Goal: Complete application form

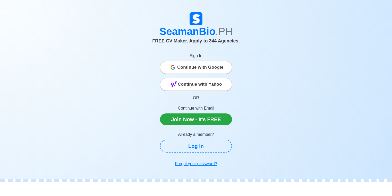
click at [211, 64] on span "Continue with Google" at bounding box center [200, 67] width 46 height 10
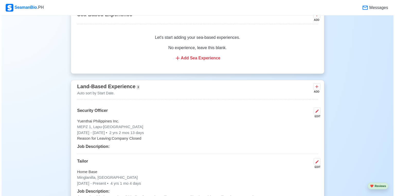
scroll to position [1050, 0]
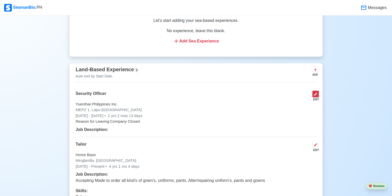
click at [317, 93] on icon at bounding box center [316, 94] width 4 height 4
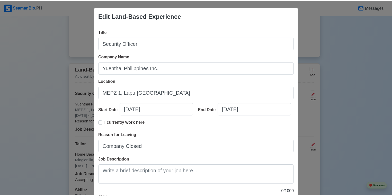
scroll to position [57, 0]
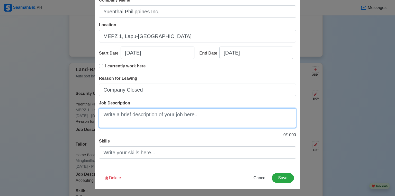
click at [157, 116] on textarea "Job Description" at bounding box center [197, 118] width 197 height 20
paste textarea "securing a property and its occupants by patrolling premises, monitoring survei…"
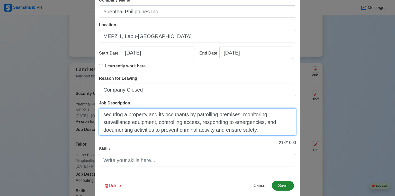
type textarea "securing a property and its occupants by patrolling premises, monitoring survei…"
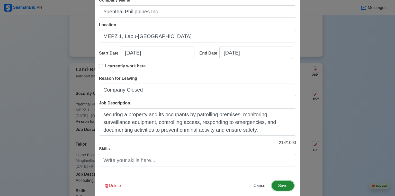
click at [287, 186] on button "Save" at bounding box center [283, 186] width 22 height 10
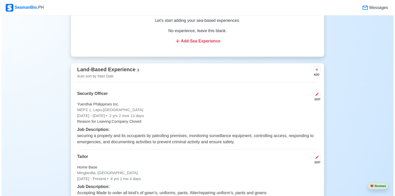
scroll to position [1111, 0]
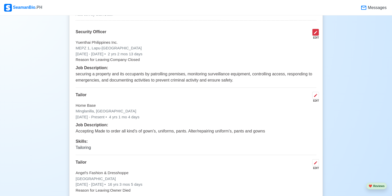
click at [314, 34] on button at bounding box center [315, 32] width 7 height 7
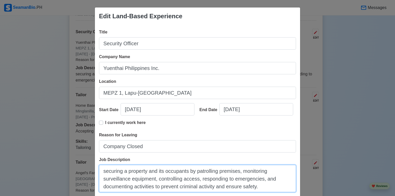
click at [104, 171] on textarea "securing a property and its occupants by patrolling premises, monitoring survei…" at bounding box center [197, 178] width 197 height 27
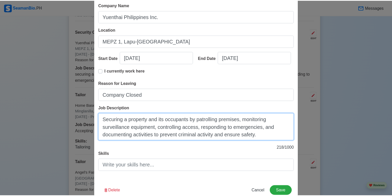
scroll to position [65, 0]
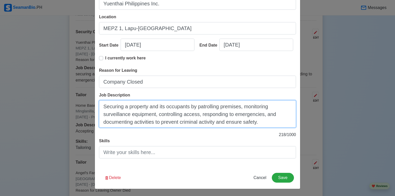
type textarea "Securing a property and its occupants by patrolling premises, monitoring survei…"
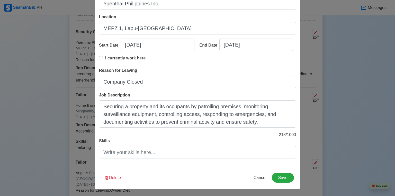
click at [285, 172] on div "Edit Land-Based Experience Title Security Officer Company Name Yuenthai Philipp…" at bounding box center [198, 66] width 206 height 246
click at [284, 175] on button "Save" at bounding box center [283, 178] width 22 height 10
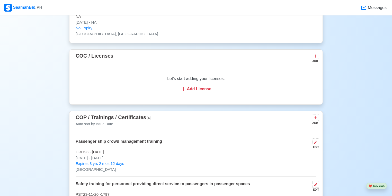
scroll to position [617, 0]
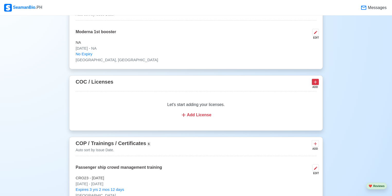
click at [315, 82] on icon at bounding box center [315, 81] width 5 height 5
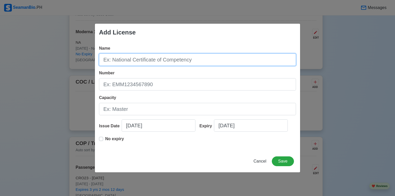
click at [156, 63] on input "Name" at bounding box center [197, 60] width 197 height 12
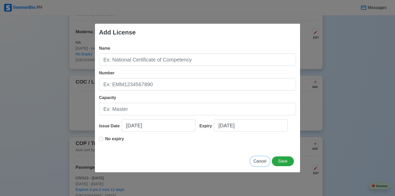
click at [256, 160] on span "Cancel" at bounding box center [260, 161] width 13 height 4
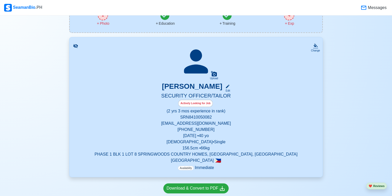
scroll to position [41, 0]
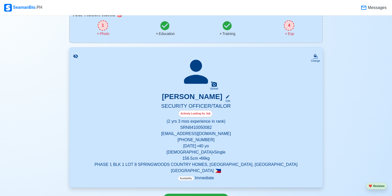
click at [290, 29] on div "4" at bounding box center [289, 25] width 10 height 10
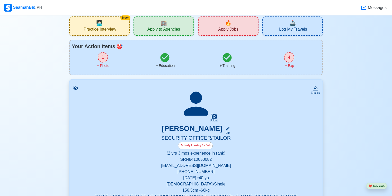
scroll to position [50, 0]
